Goal: Complete application form

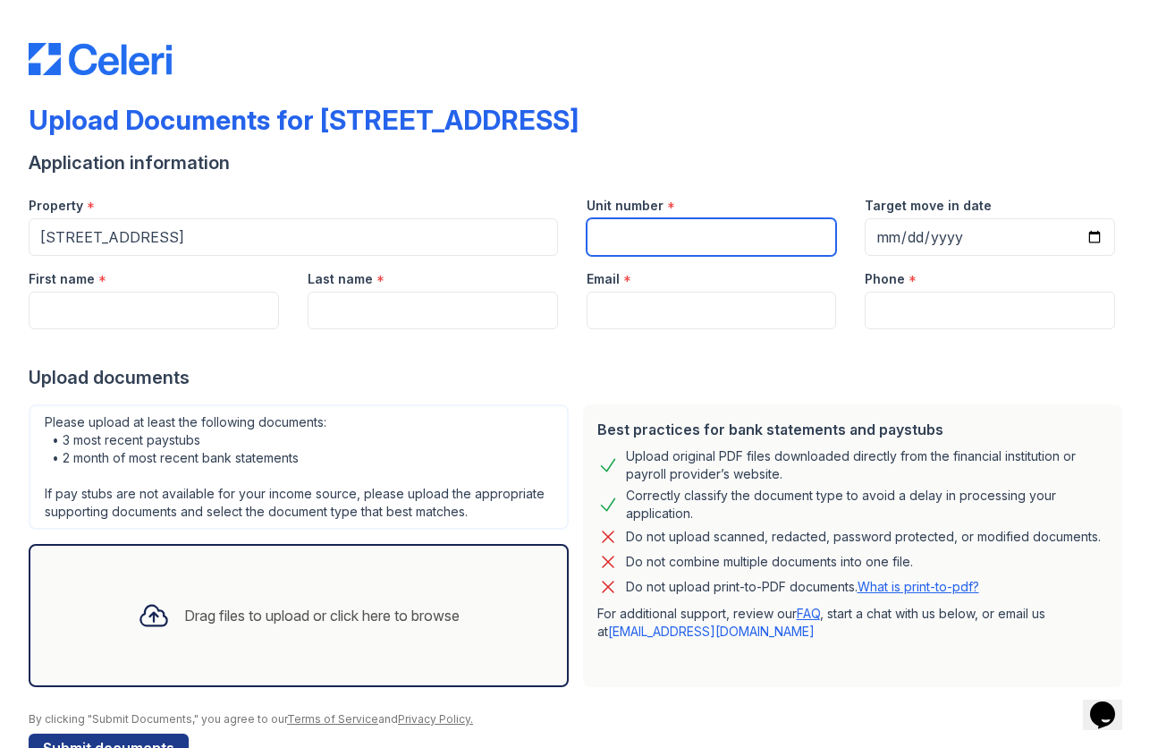
click at [647, 240] on input "Unit number" at bounding box center [712, 237] width 250 height 38
type input "3"
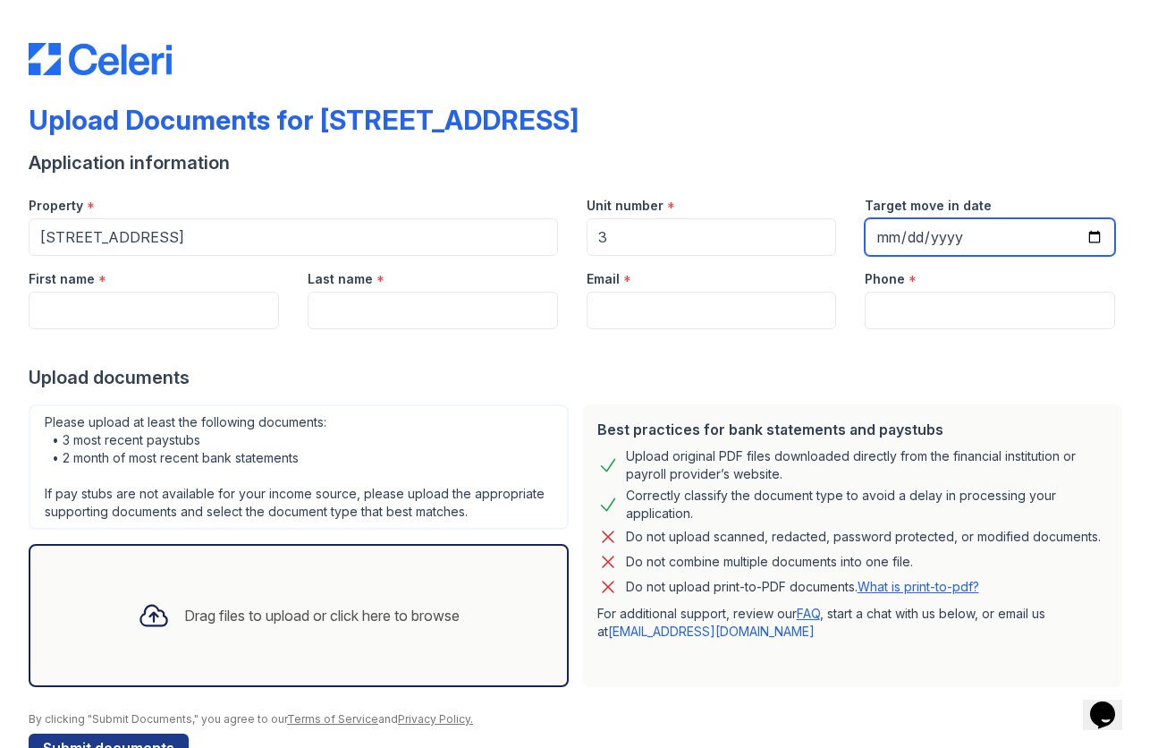
click at [890, 237] on input "Target move in date" at bounding box center [990, 237] width 250 height 38
type input "2025-11-01"
click at [1055, 172] on div "Application information" at bounding box center [579, 162] width 1101 height 25
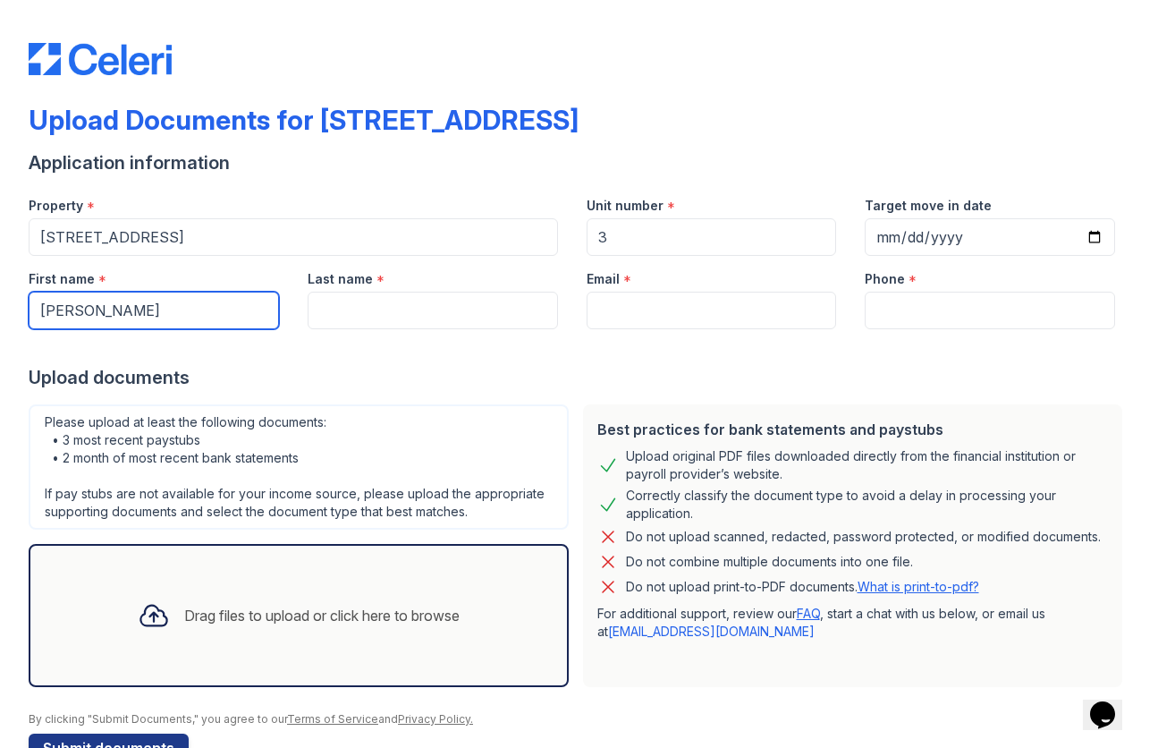
type input "Pedro"
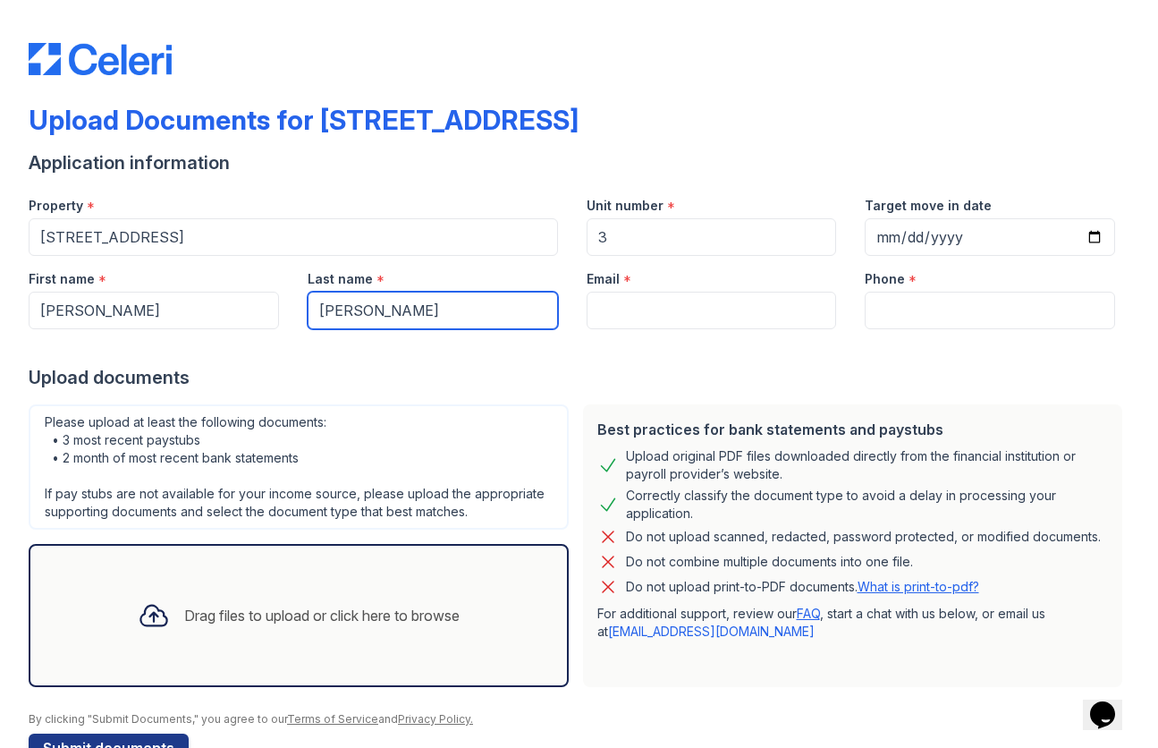
type input "Santillanes"
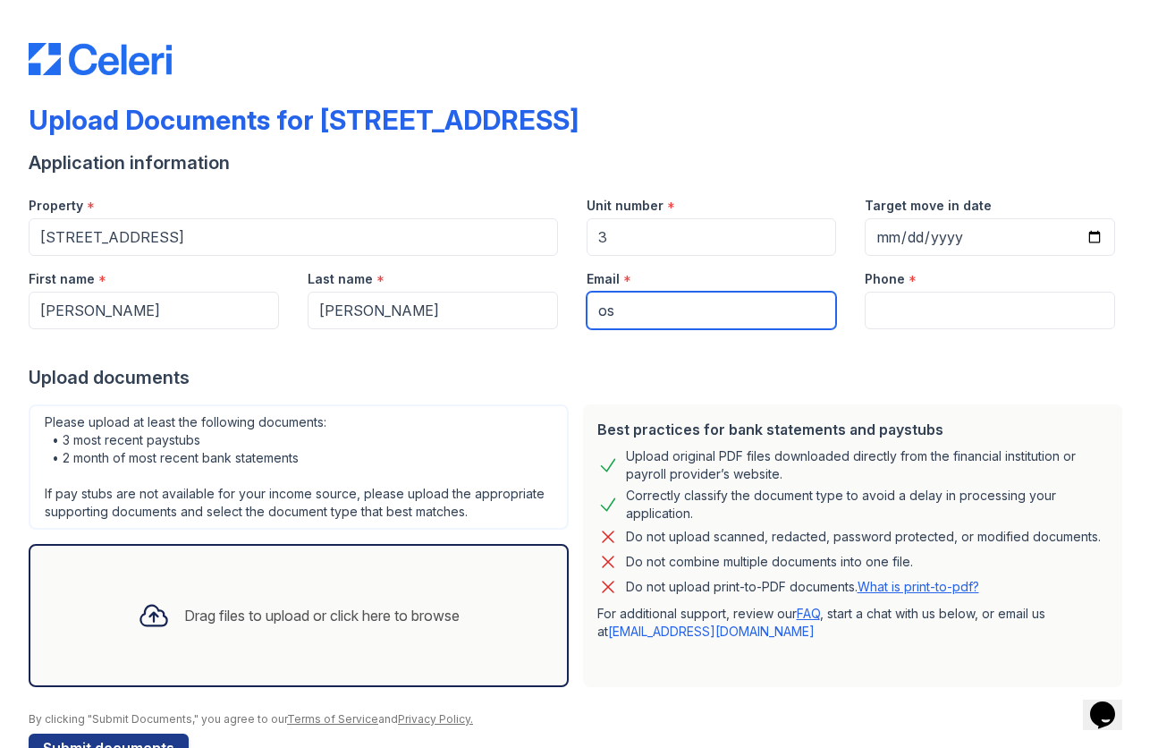
type input "o"
type input "[EMAIL_ADDRESS][DOMAIN_NAME]"
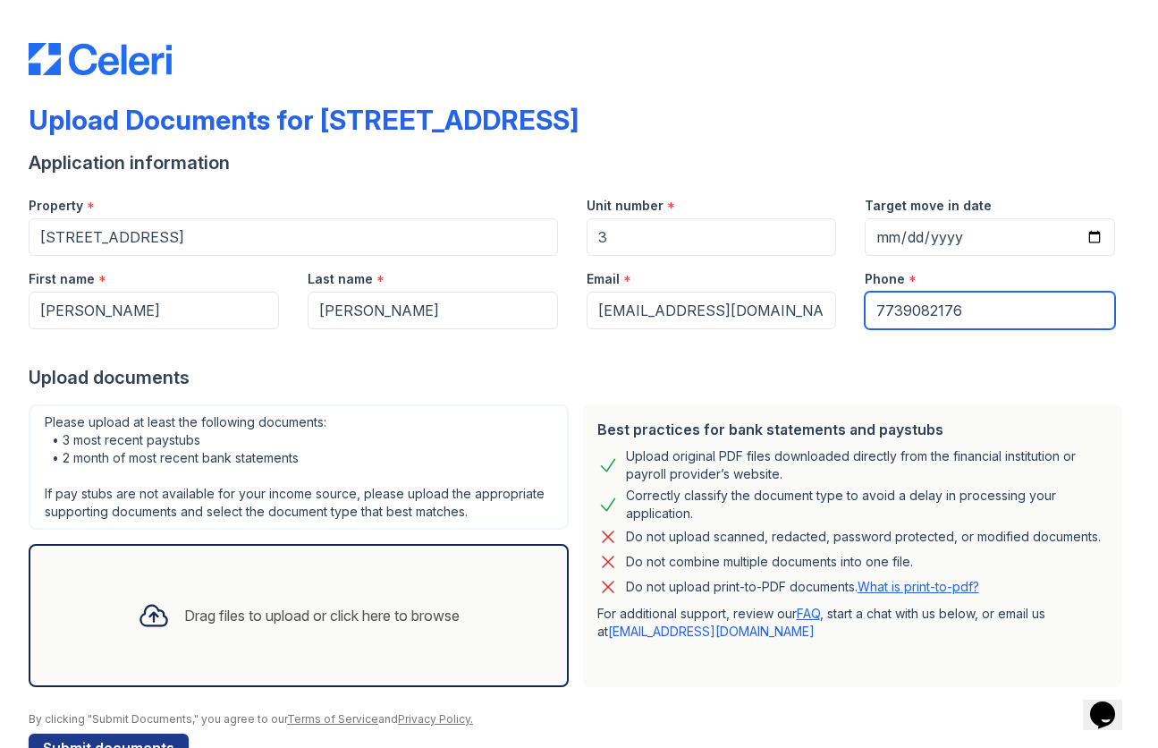
type input "7739082176"
click at [491, 365] on div "Upload documents" at bounding box center [579, 377] width 1101 height 25
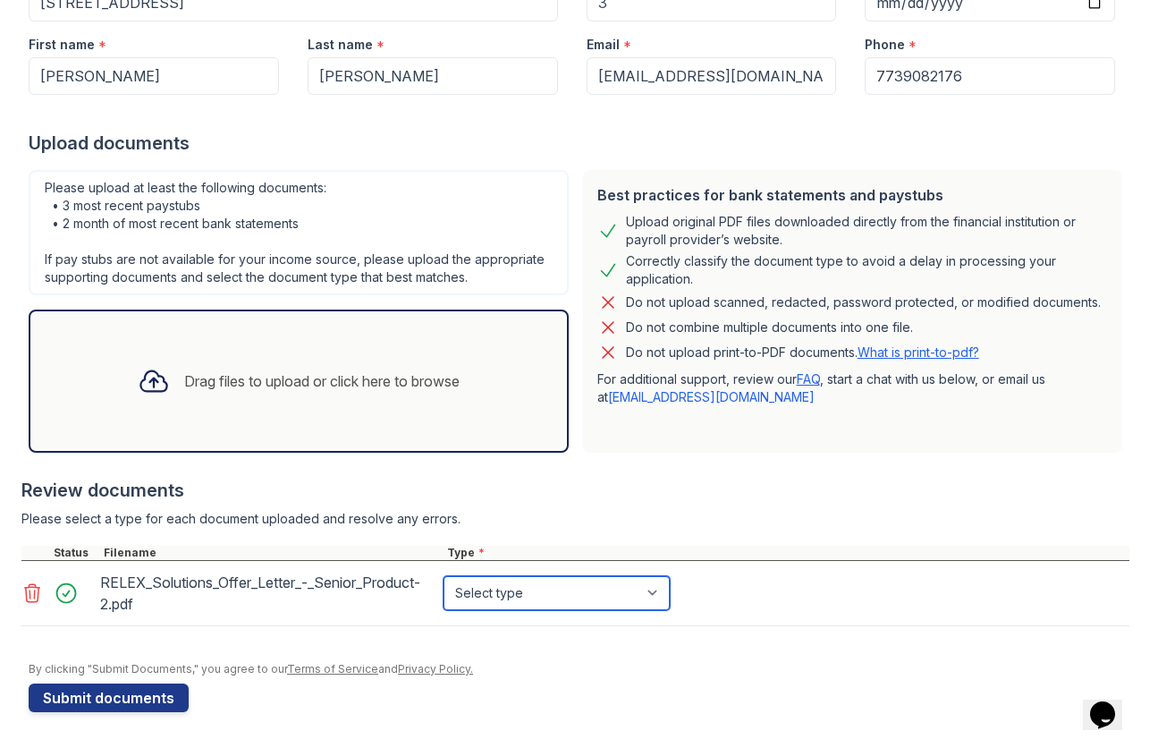
select select "offer_letter"
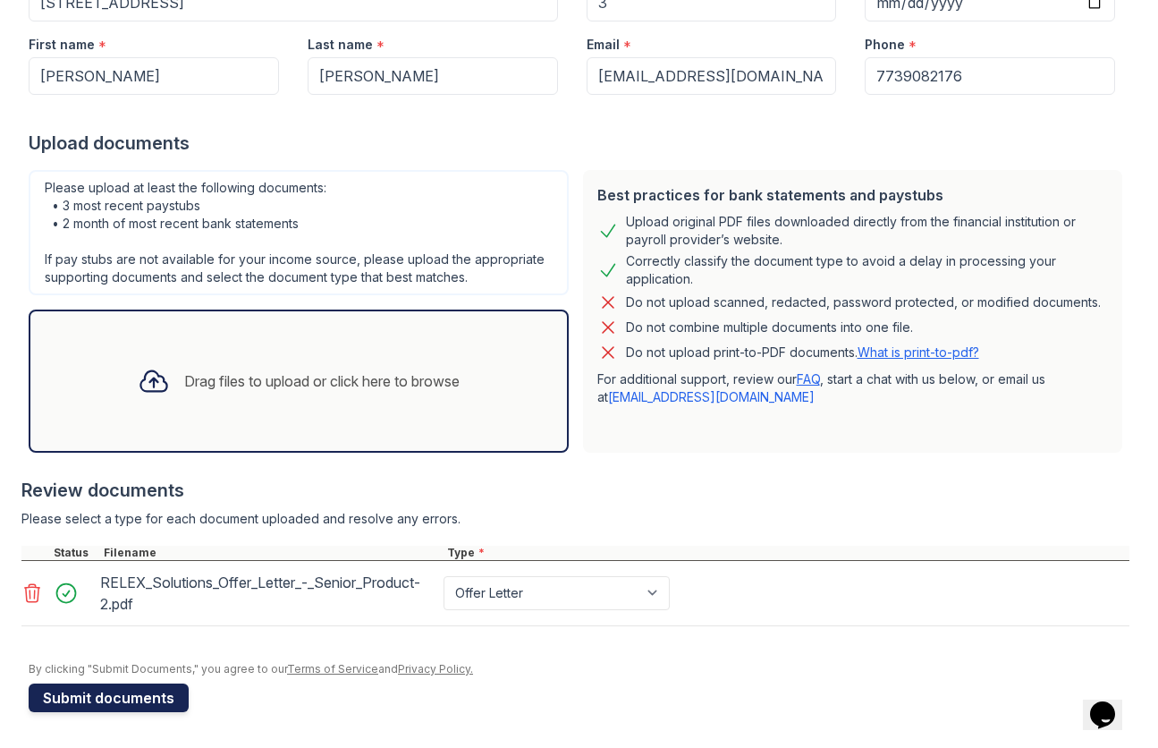
click at [108, 706] on button "Submit documents" at bounding box center [109, 697] width 160 height 29
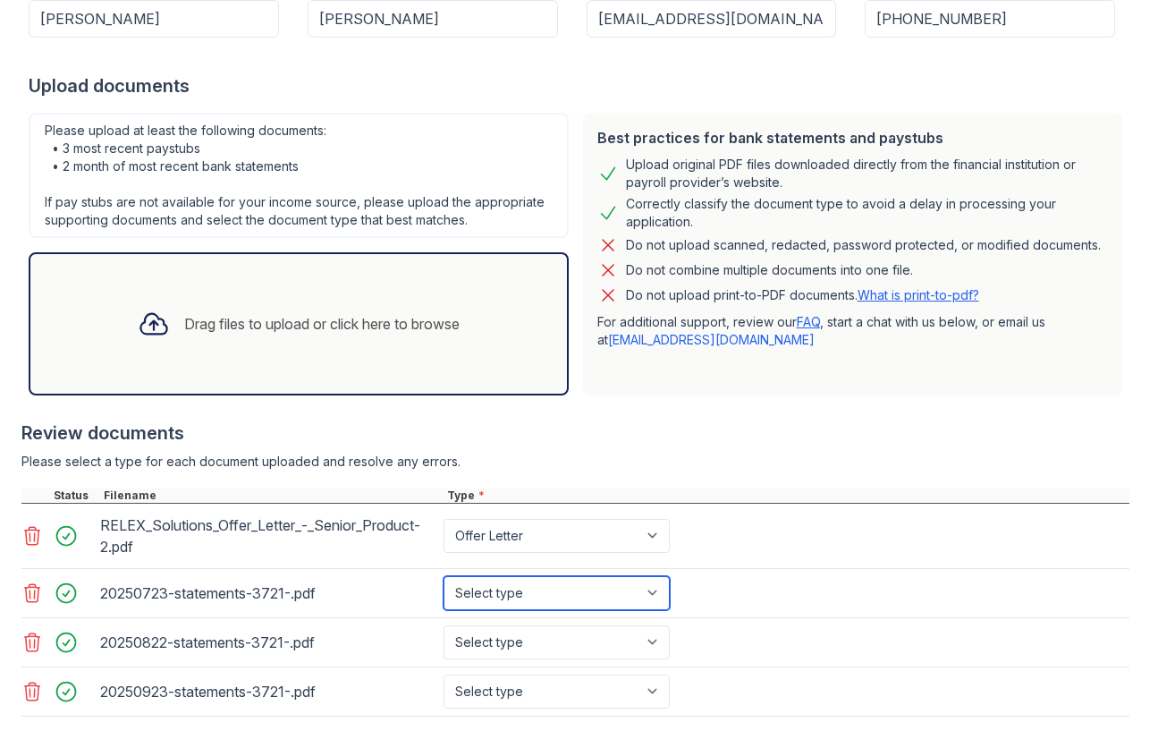
click at [656, 593] on select "Select type Paystub Bank Statement Offer Letter Tax Documents Benefit Award Let…" at bounding box center [557, 593] width 226 height 34
select select "bank_statement"
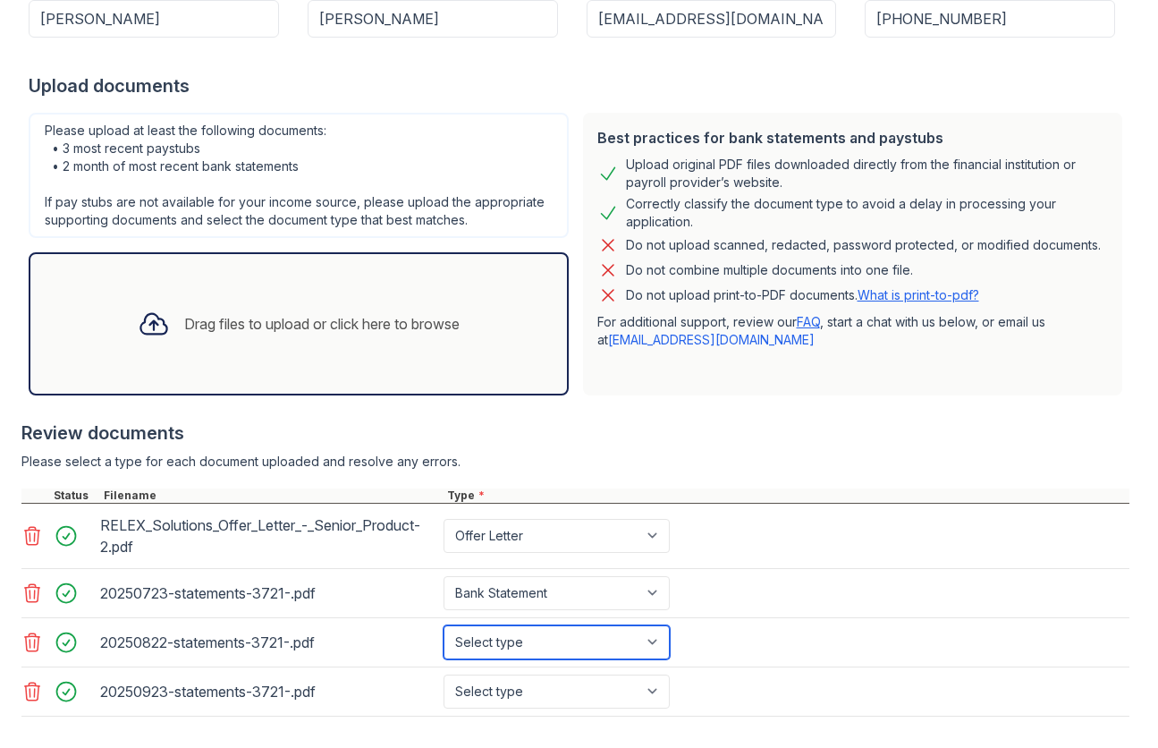
select select "bank_statement"
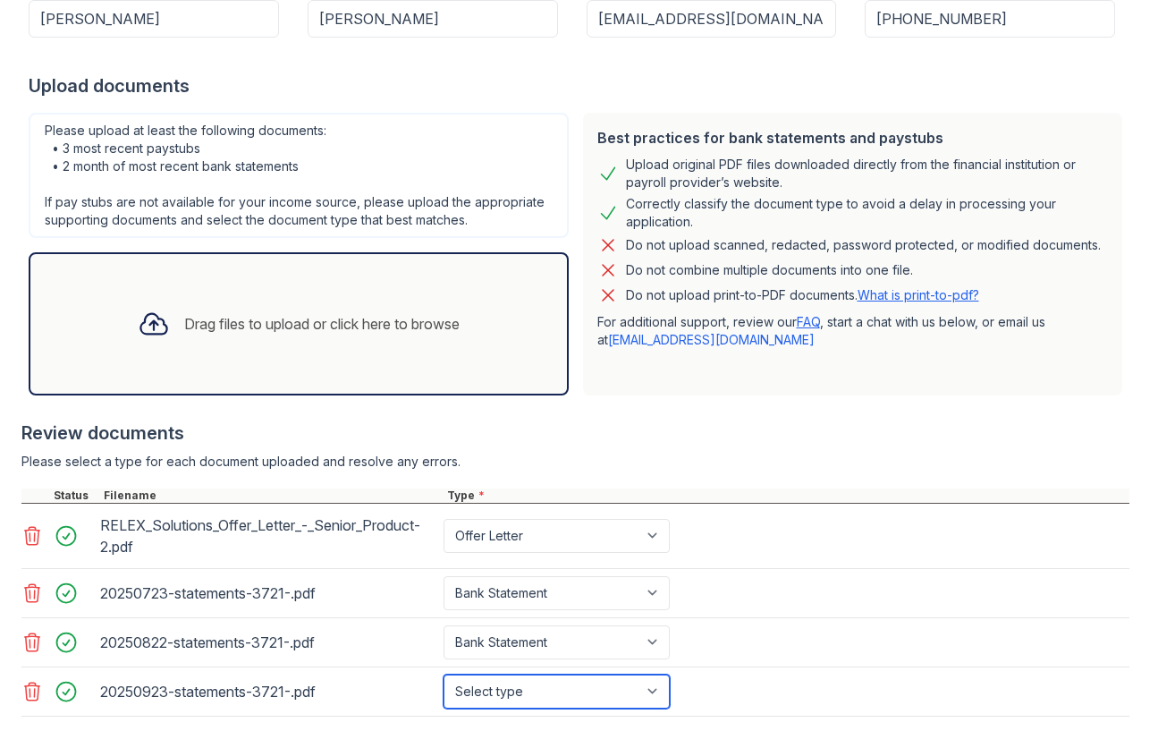
select select "bank_statement"
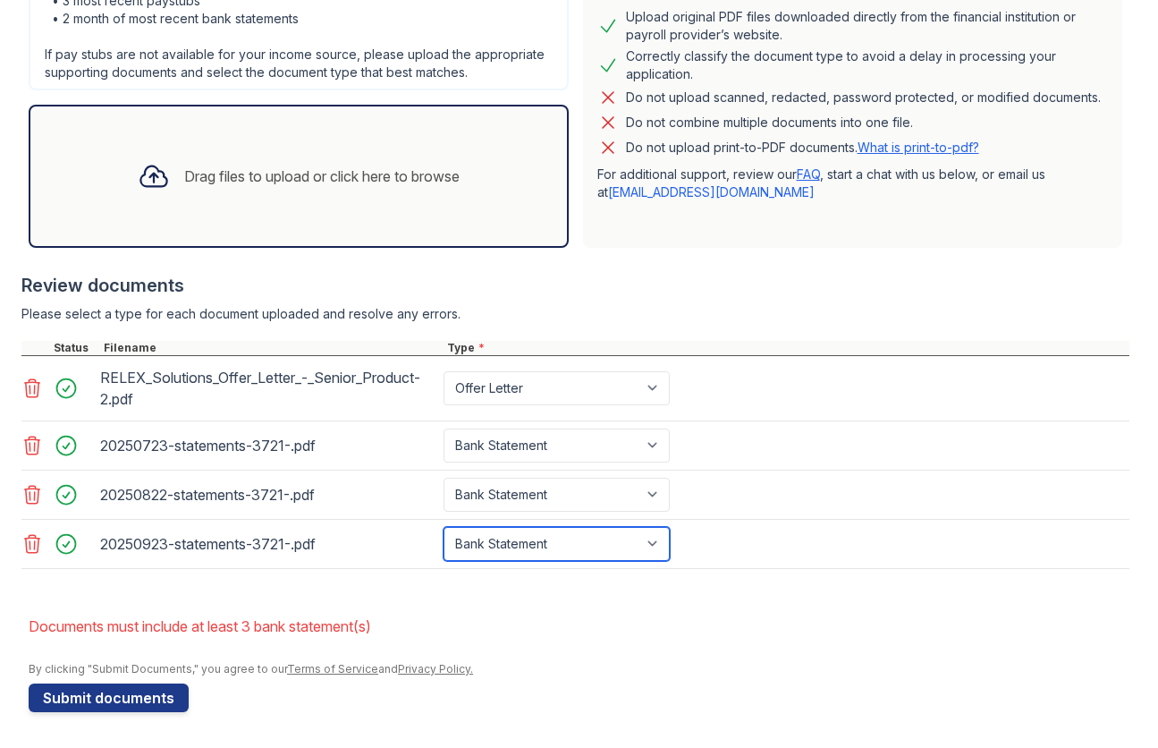
scroll to position [489, 0]
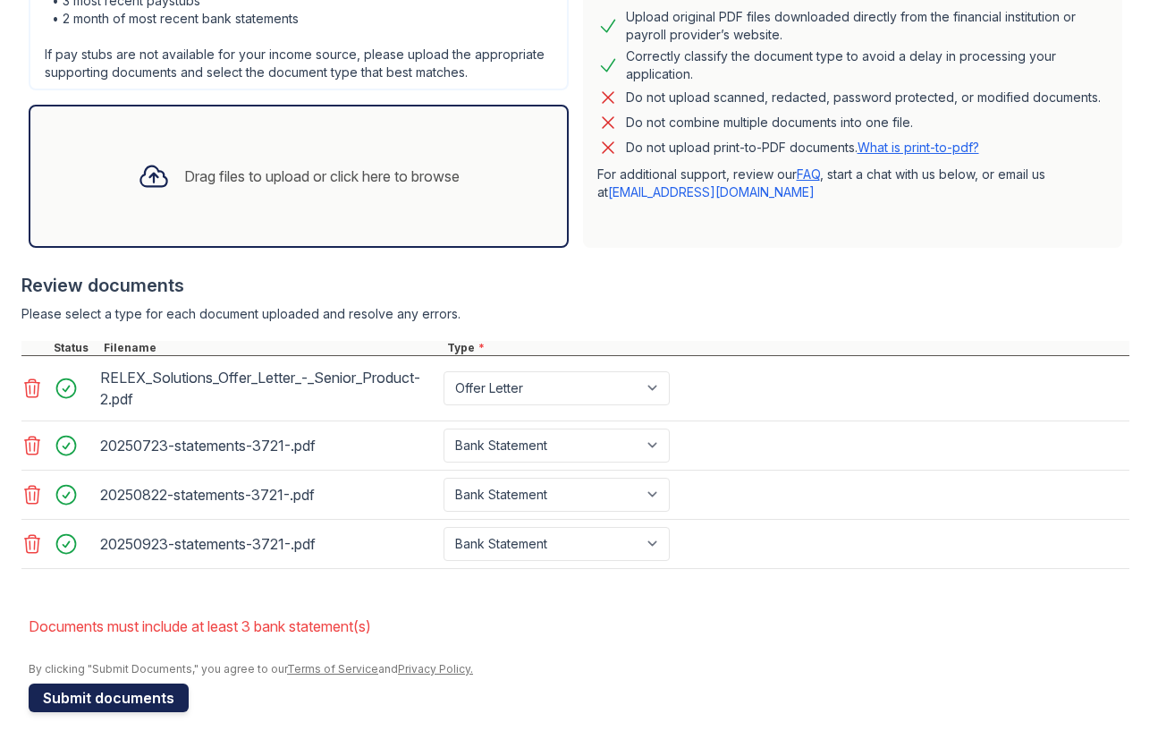
click at [113, 699] on button "Submit documents" at bounding box center [109, 697] width 160 height 29
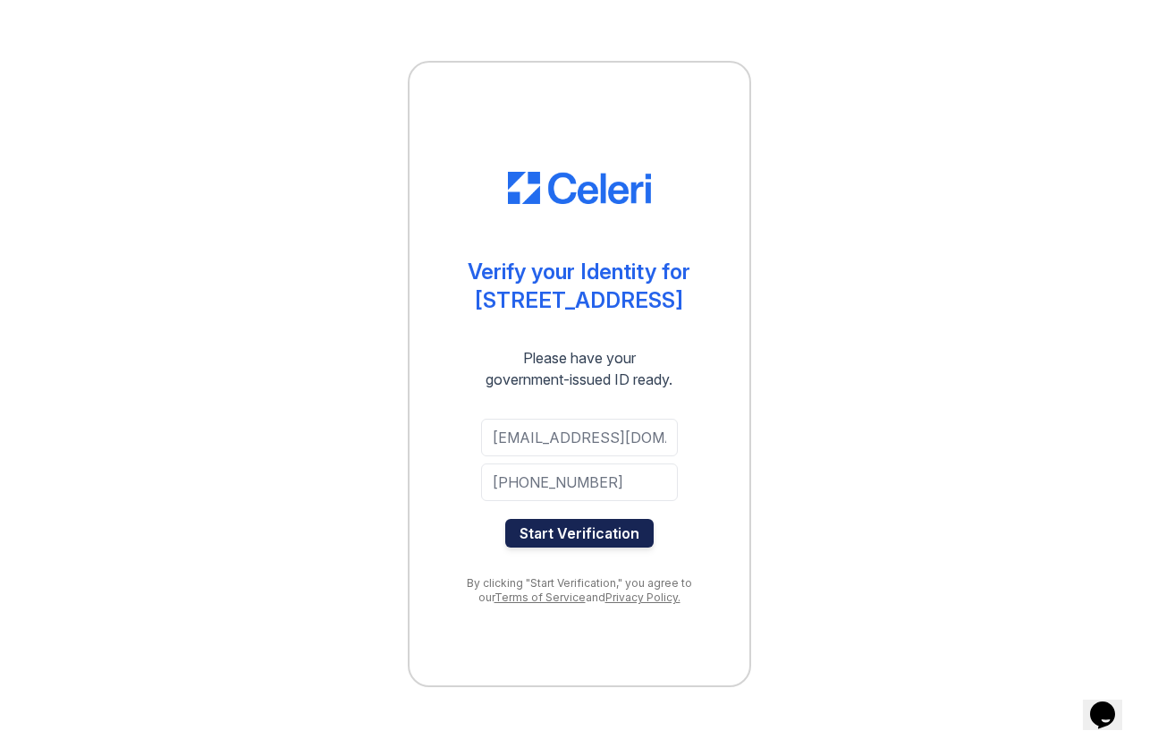
click at [619, 547] on button "Start Verification" at bounding box center [579, 533] width 148 height 29
